Goal: Task Accomplishment & Management: Use online tool/utility

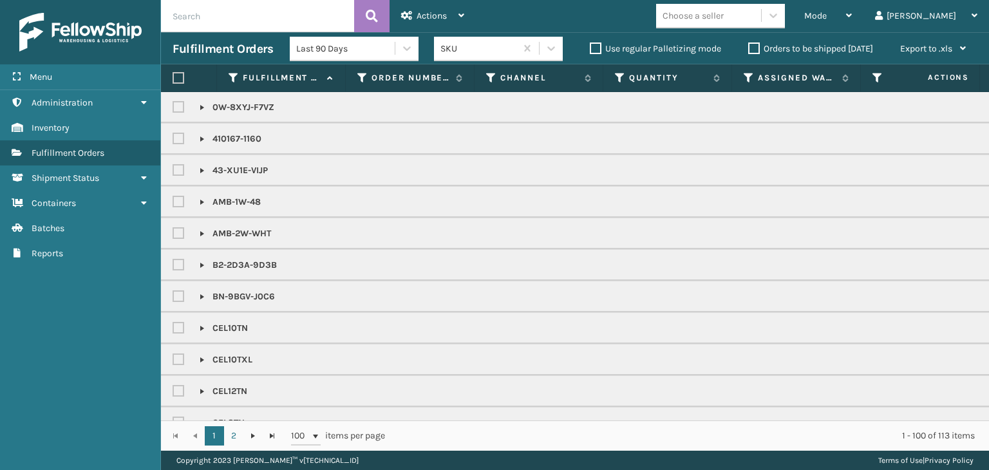
scroll to position [965, 0]
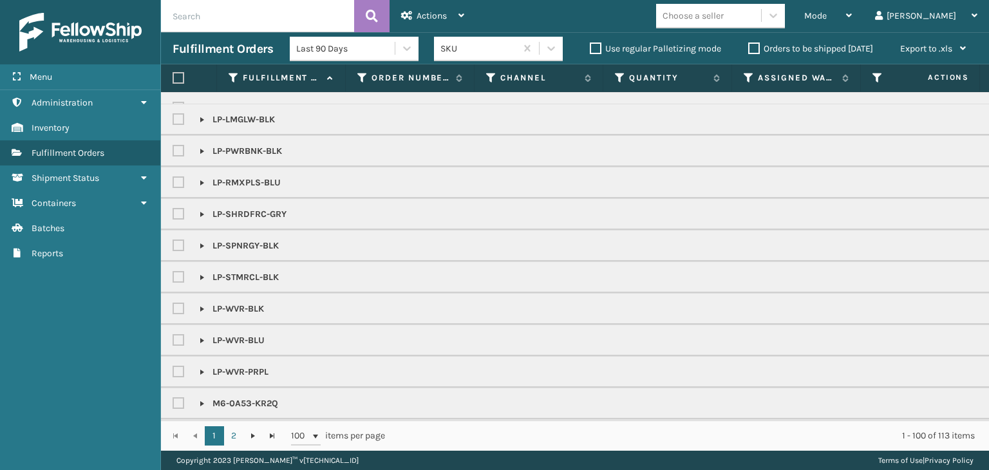
click at [851, 8] on div "Mode" at bounding box center [828, 16] width 48 height 32
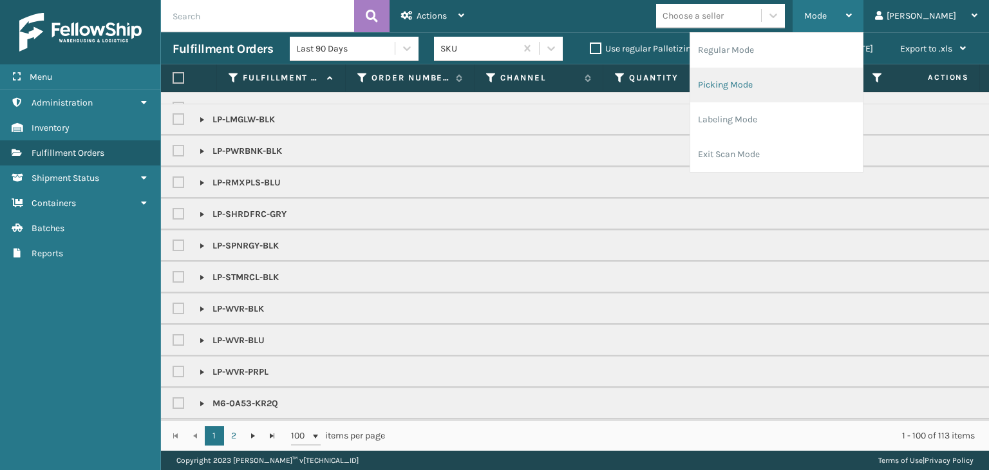
click at [824, 82] on li "Picking Mode" at bounding box center [776, 85] width 172 height 35
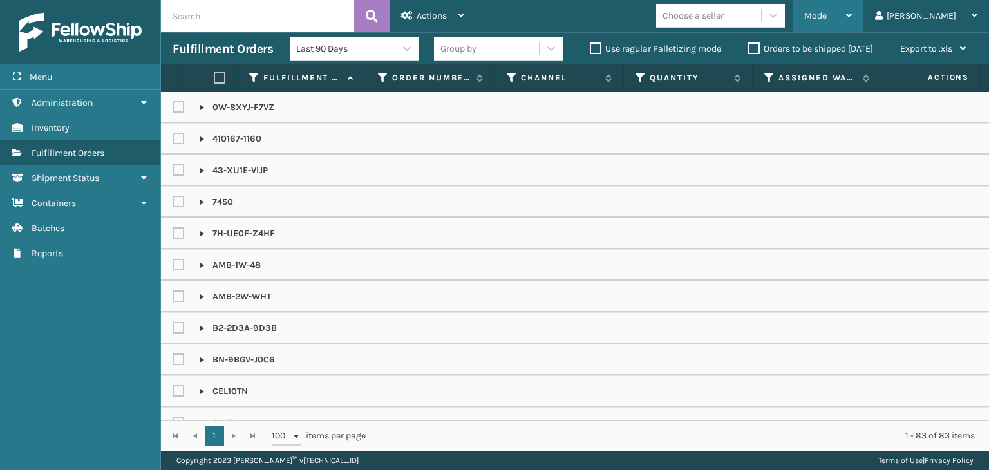
click at [826, 14] on span "Mode" at bounding box center [815, 15] width 23 height 11
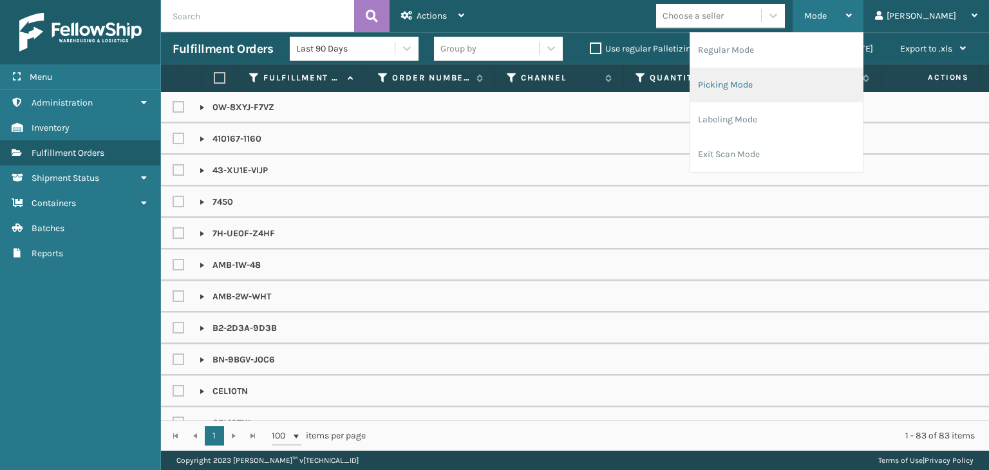
click at [847, 91] on li "Picking Mode" at bounding box center [776, 85] width 172 height 35
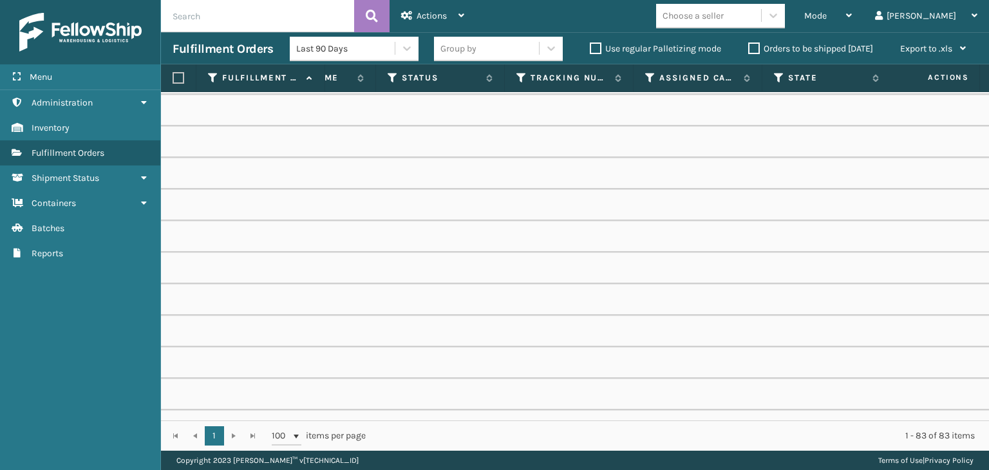
scroll to position [0, 629]
click at [658, 81] on icon at bounding box center [654, 78] width 10 height 12
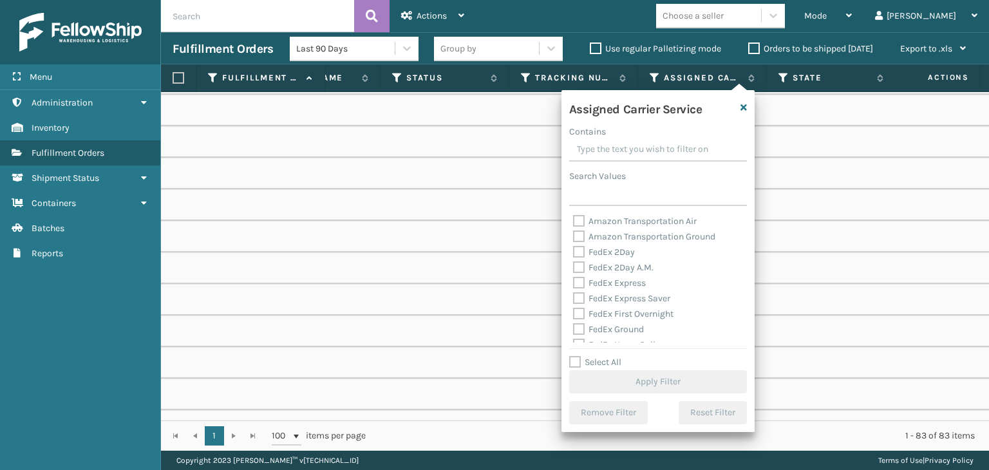
click at [608, 356] on div "Select All Apply Filter" at bounding box center [658, 374] width 178 height 39
click at [609, 364] on label "Select All" at bounding box center [595, 362] width 52 height 11
click at [609, 356] on input "Select All" at bounding box center [665, 355] width 193 height 1
checkbox input "true"
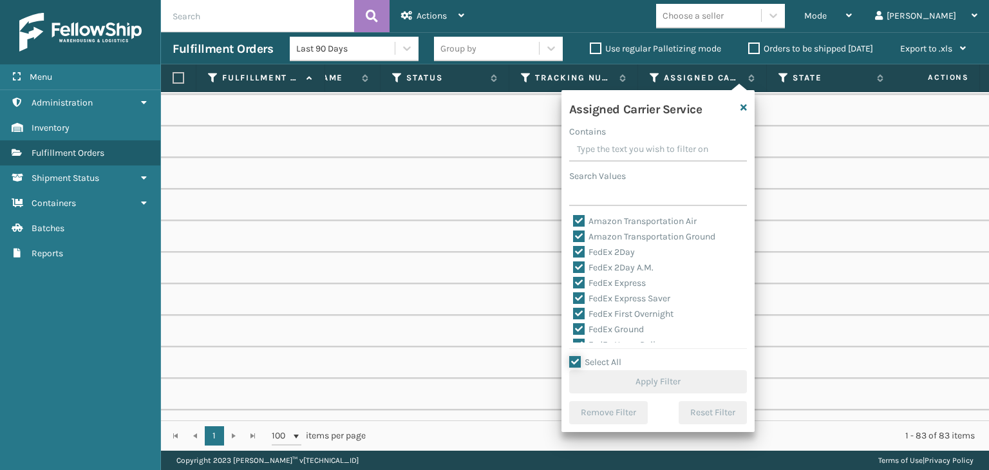
checkbox input "true"
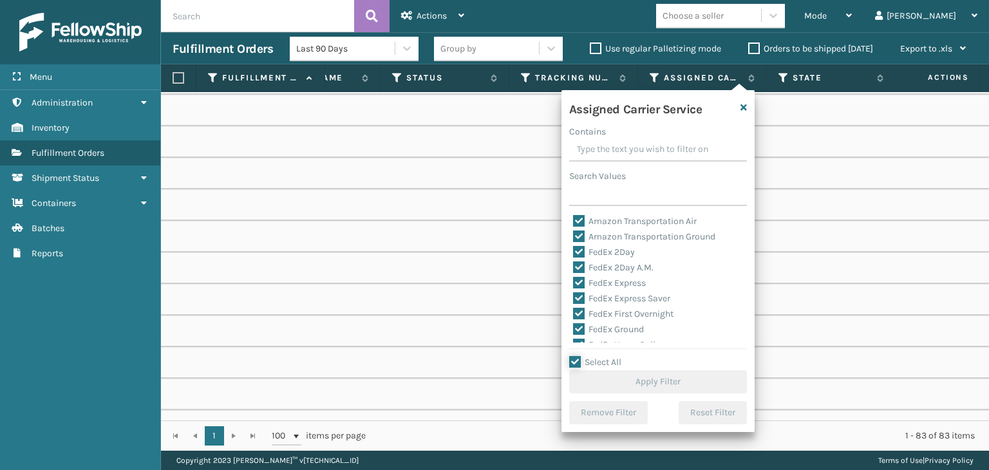
checkbox input "true"
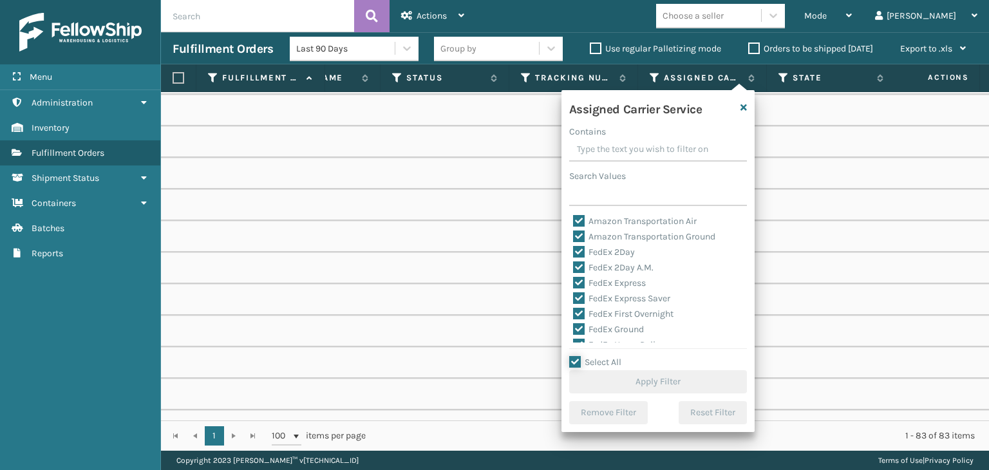
checkbox input "true"
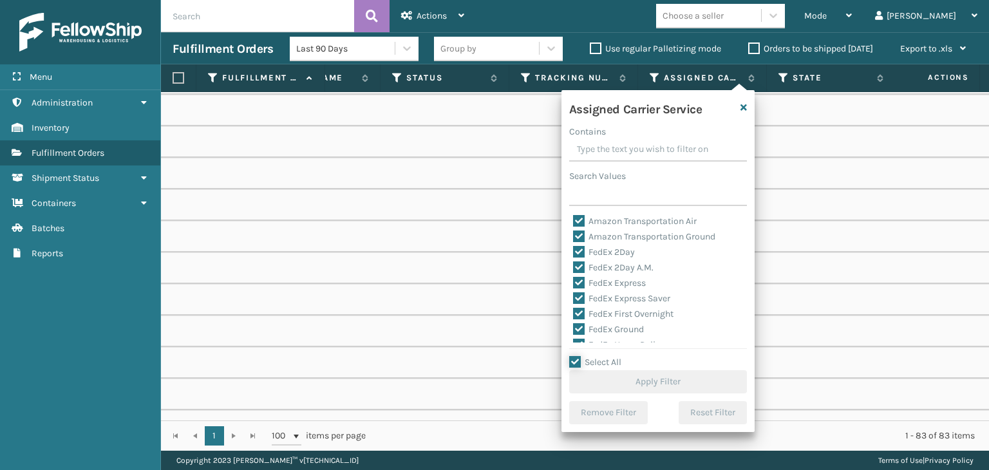
checkbox input "true"
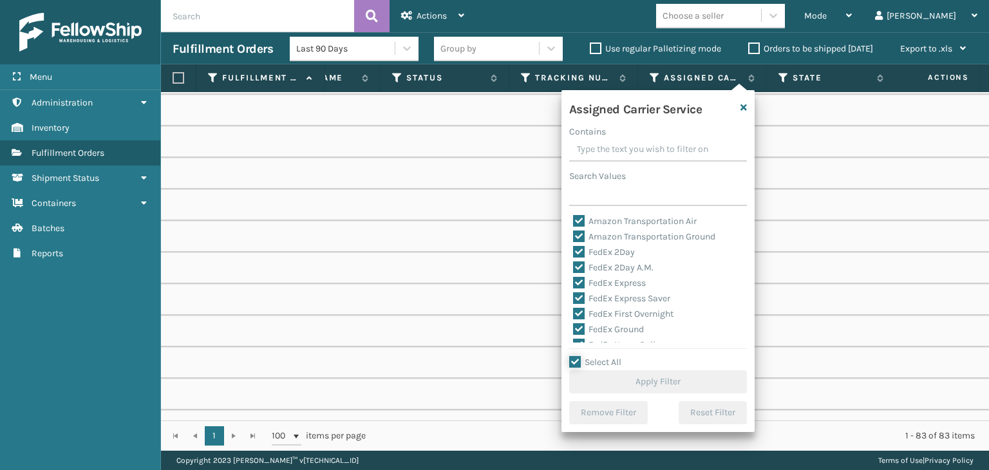
checkbox input "true"
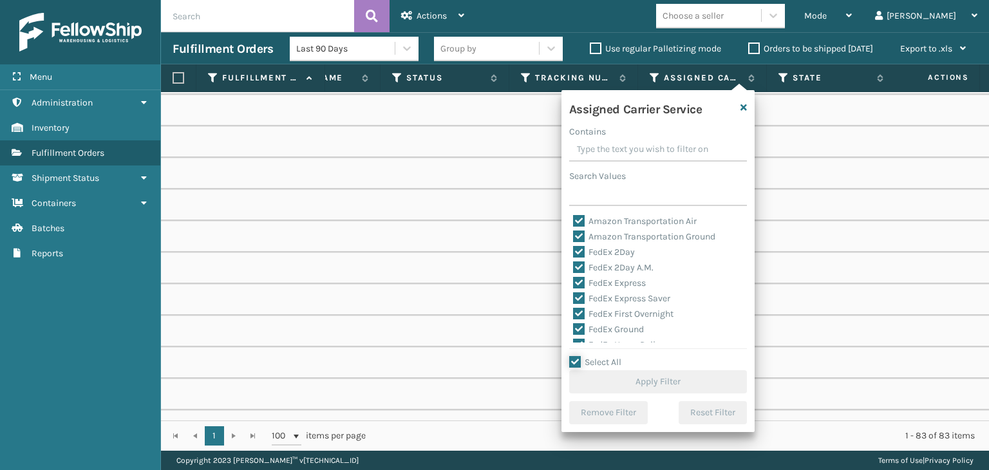
checkbox input "true"
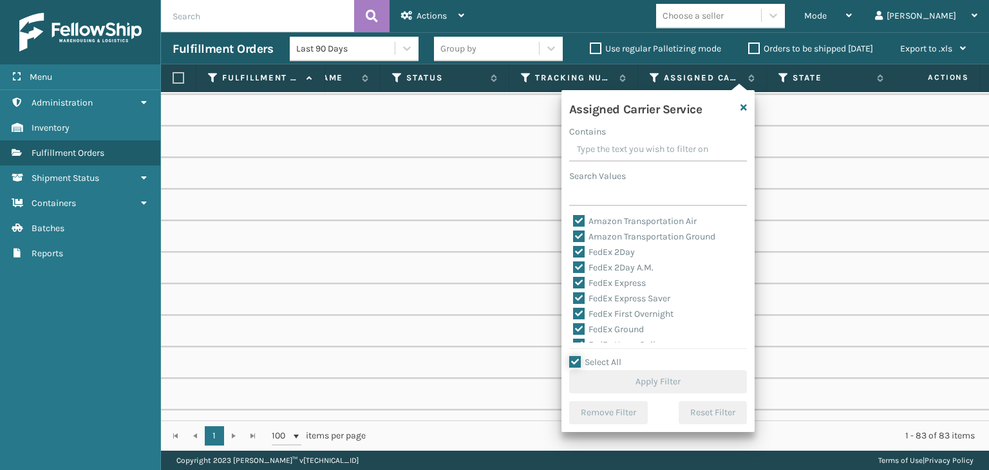
checkbox input "true"
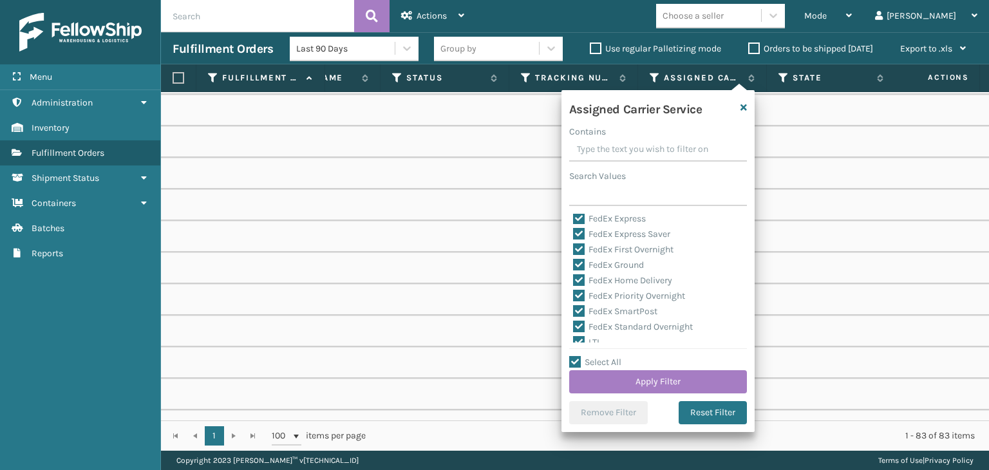
click at [584, 338] on label "LTL" at bounding box center [587, 342] width 28 height 11
click at [573, 338] on input "LTL" at bounding box center [573, 339] width 1 height 8
checkbox input "false"
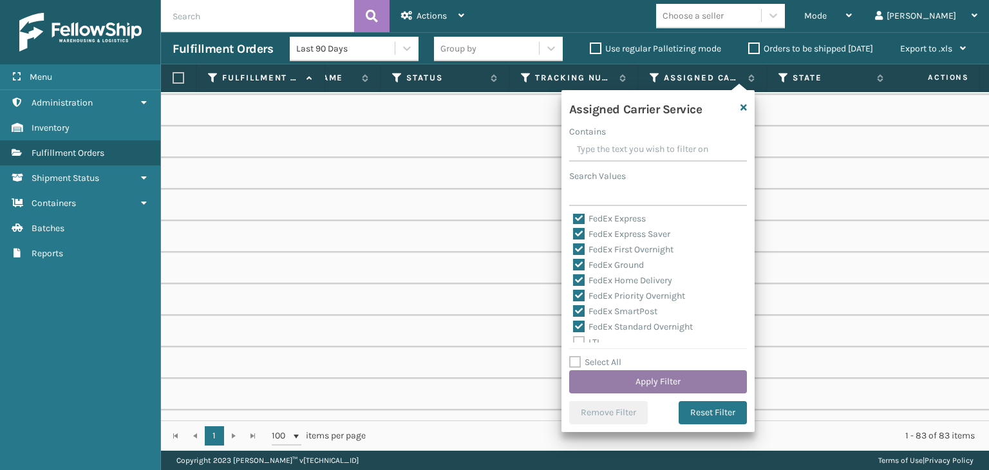
click at [649, 384] on button "Apply Filter" at bounding box center [658, 381] width 178 height 23
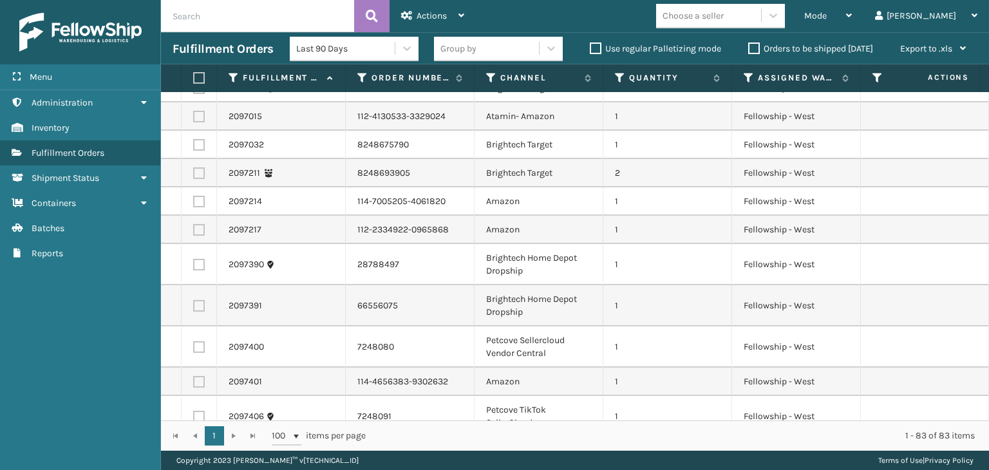
scroll to position [644, 0]
